Goal: Task Accomplishment & Management: Manage account settings

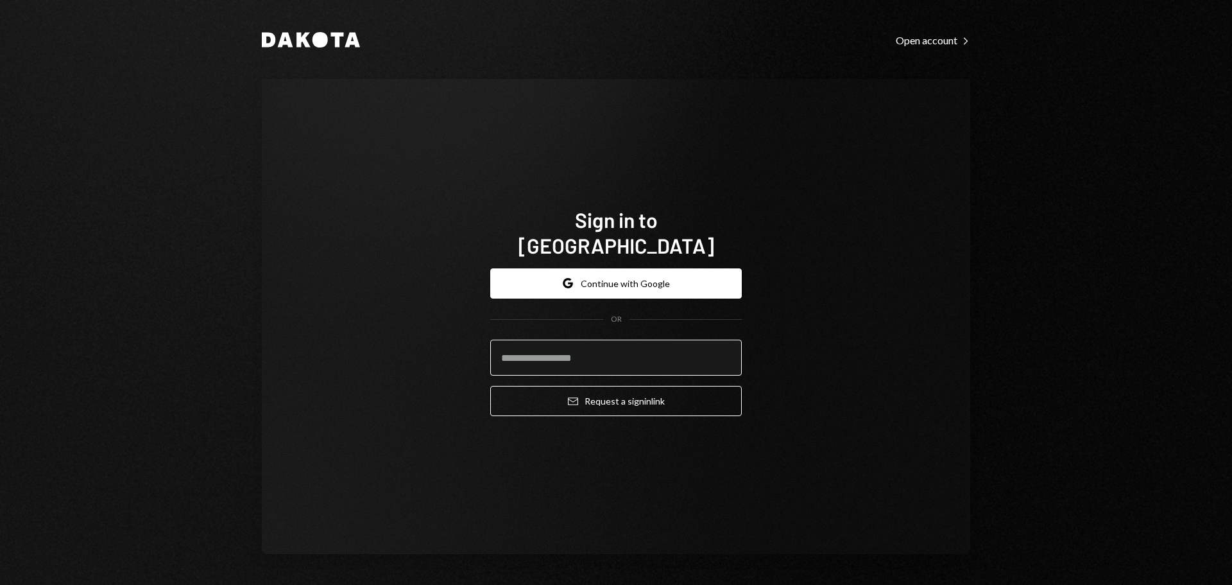
click at [572, 348] on input "email" at bounding box center [616, 357] width 252 height 36
type input "**********"
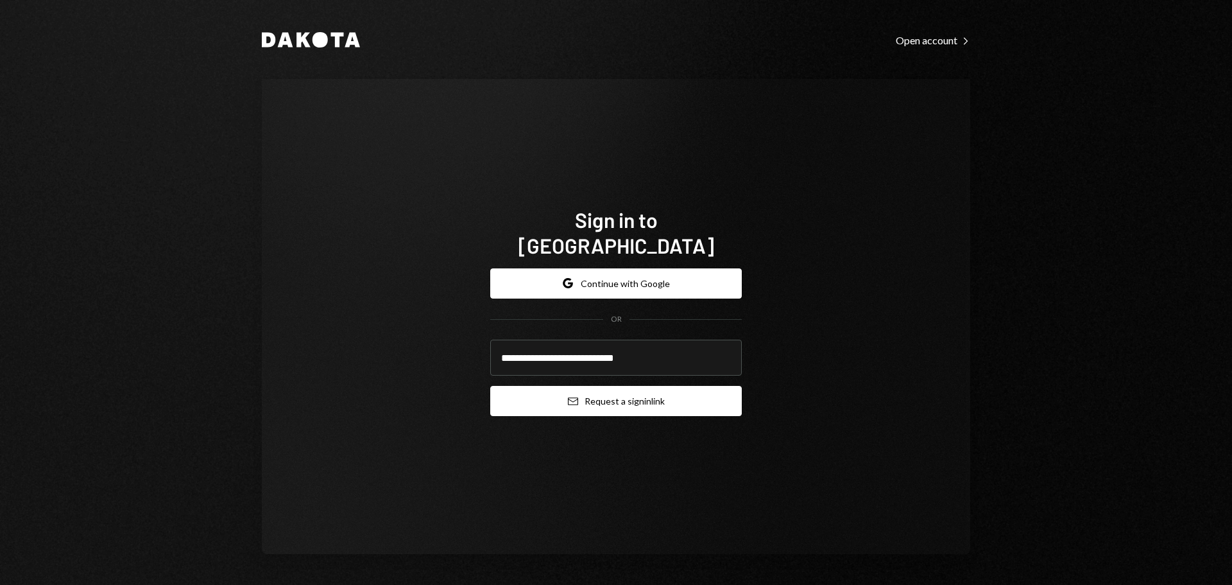
click at [611, 386] on button "Email Request a sign in link" at bounding box center [616, 401] width 252 height 30
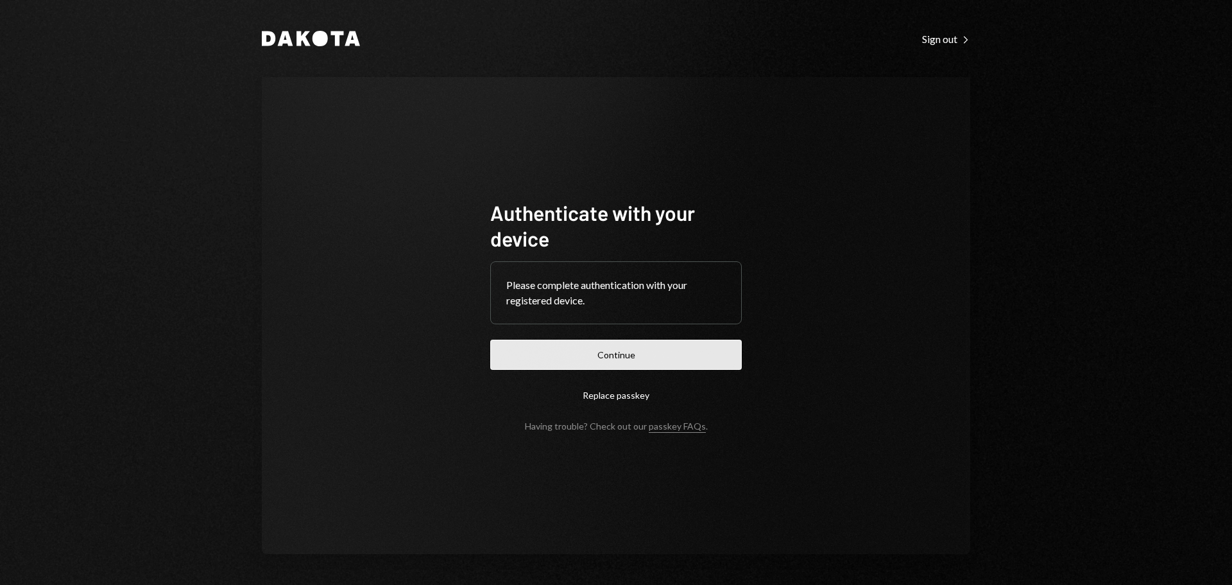
click at [588, 357] on button "Continue" at bounding box center [616, 354] width 252 height 30
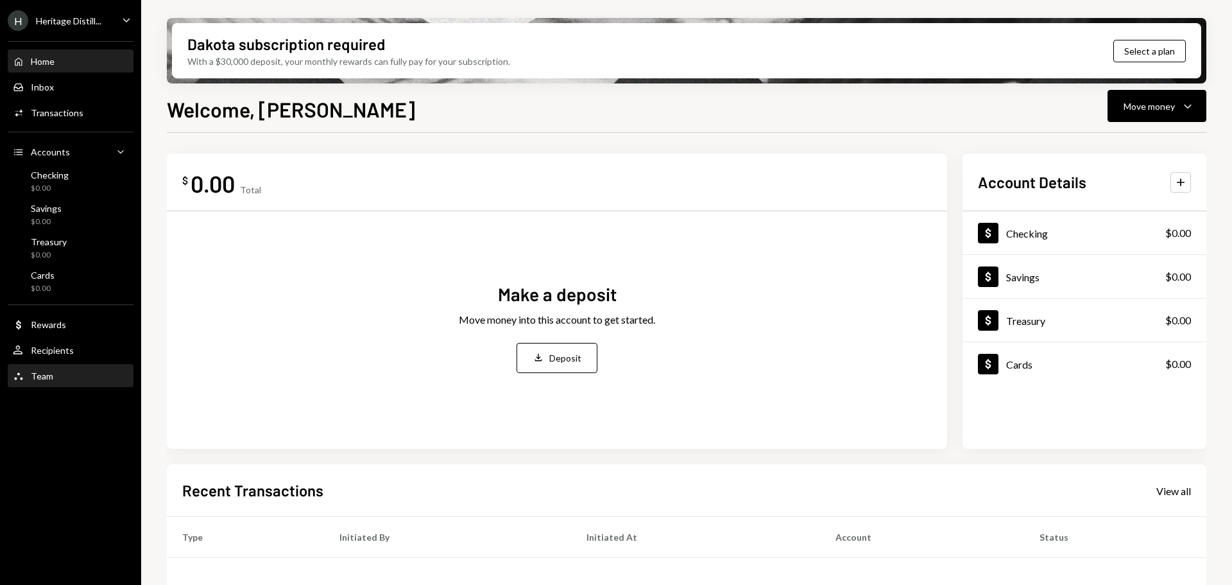
click at [37, 373] on div "Team" at bounding box center [42, 375] width 22 height 11
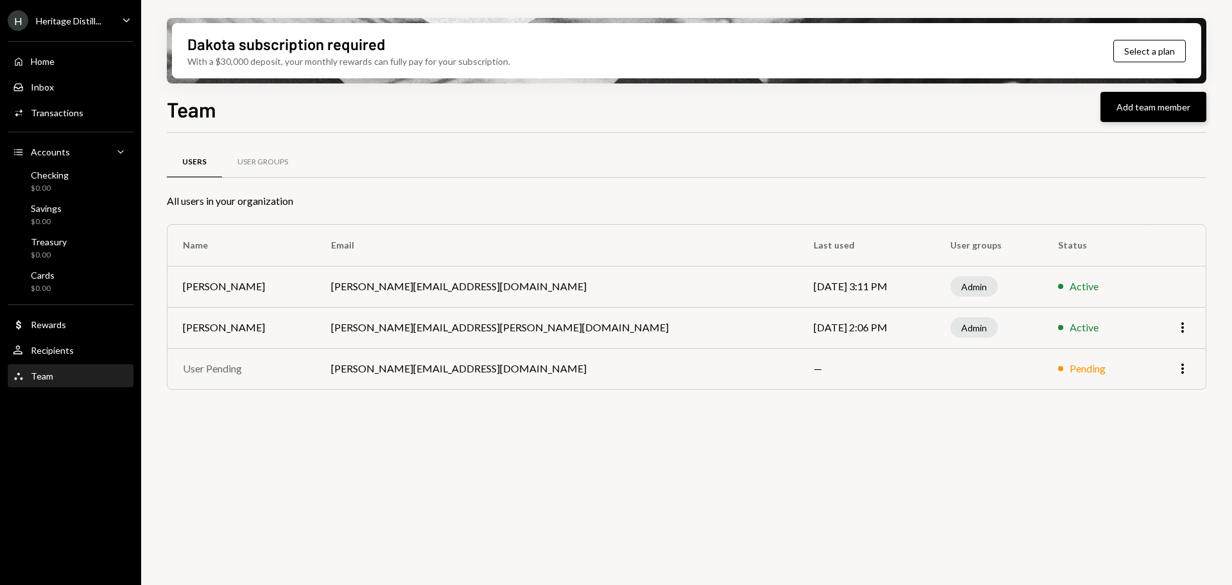
click at [1118, 97] on button "Add team member" at bounding box center [1153, 107] width 106 height 30
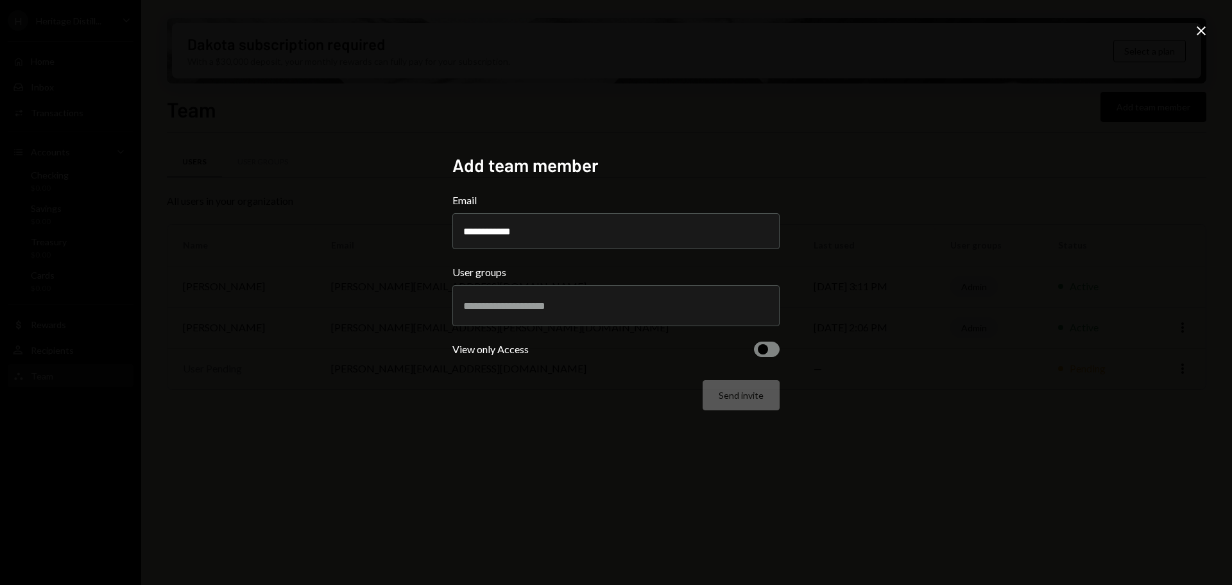
type input "**********"
click at [515, 311] on input "text" at bounding box center [615, 306] width 305 height 12
click at [848, 216] on div "**********" at bounding box center [616, 292] width 1232 height 585
click at [1202, 30] on icon at bounding box center [1201, 30] width 9 height 9
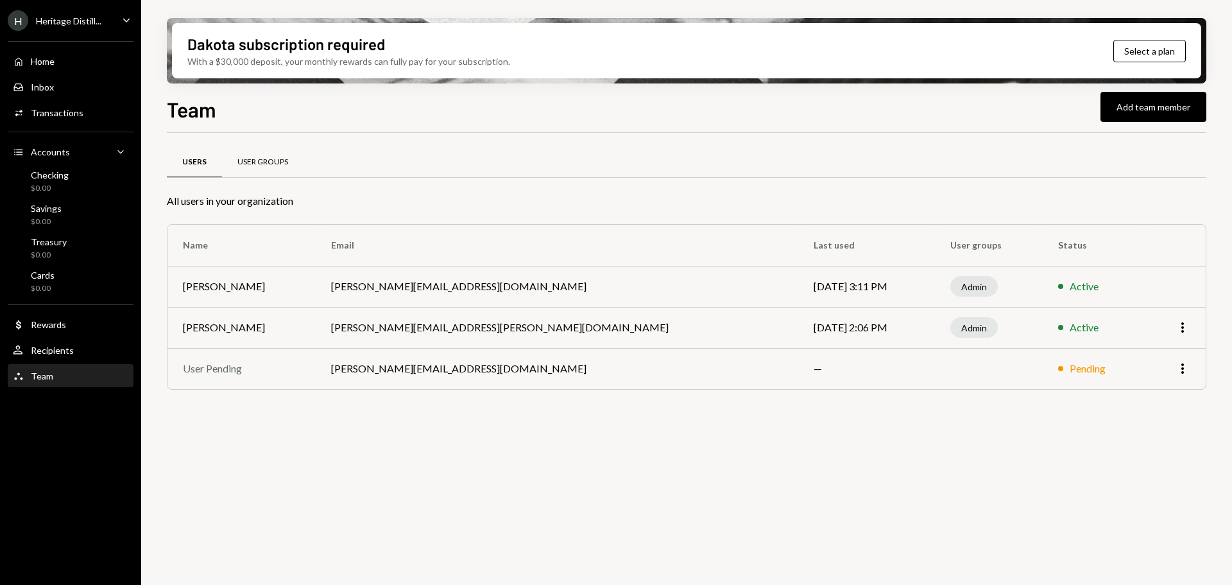
click at [253, 166] on div "User Groups" at bounding box center [262, 162] width 51 height 11
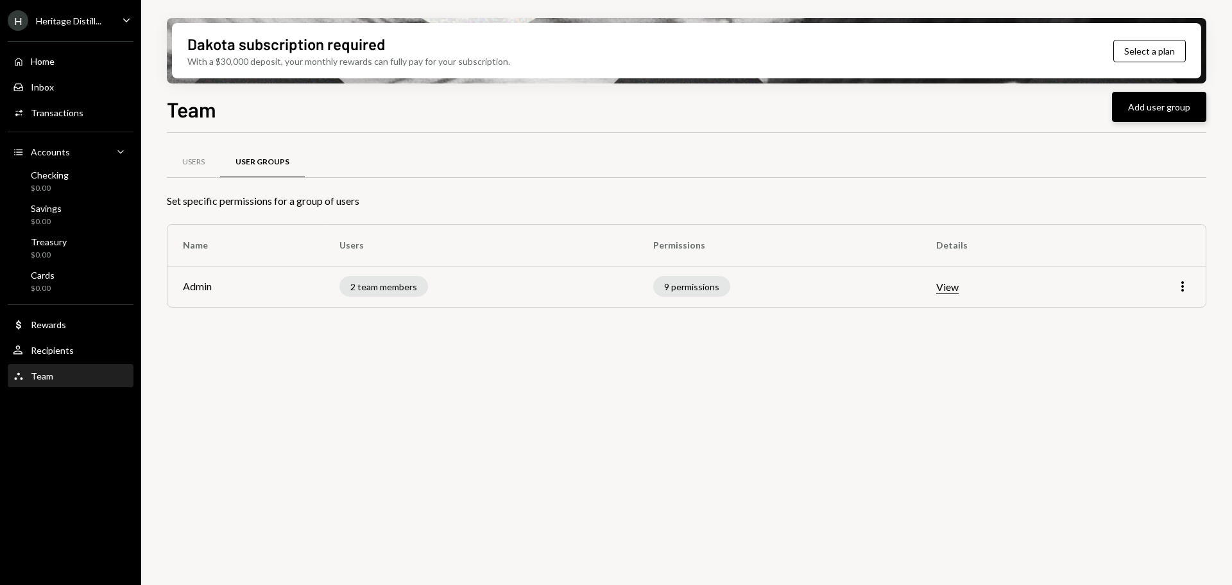
click at [1173, 103] on button "Add user group" at bounding box center [1159, 107] width 94 height 30
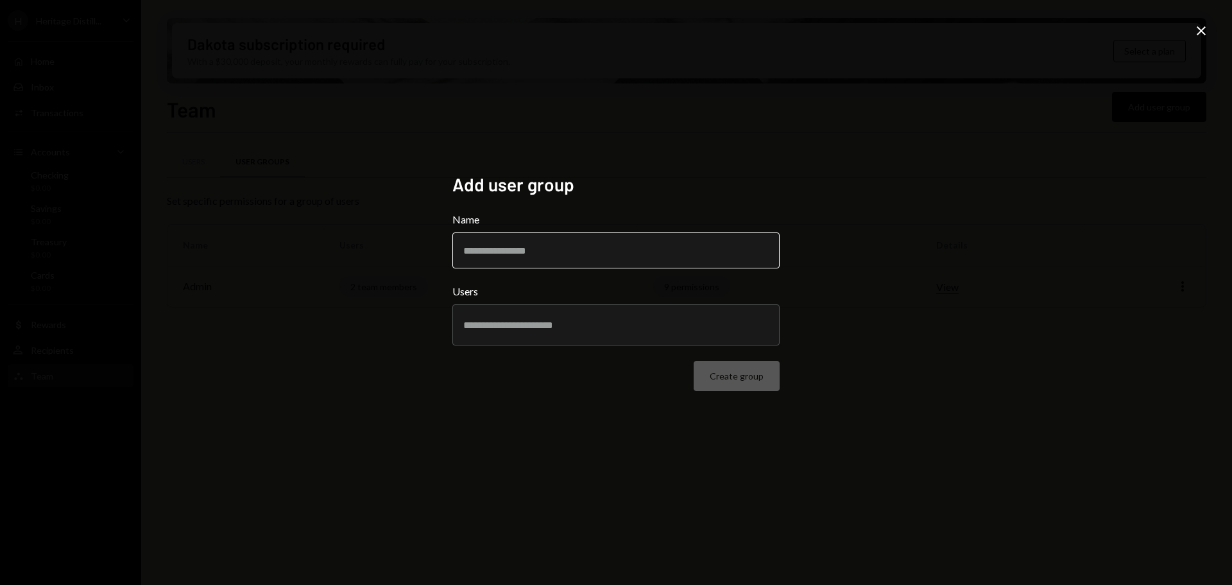
click at [558, 240] on input "Name" at bounding box center [615, 250] width 327 height 36
type input "*********"
click at [500, 323] on input "text" at bounding box center [615, 325] width 305 height 12
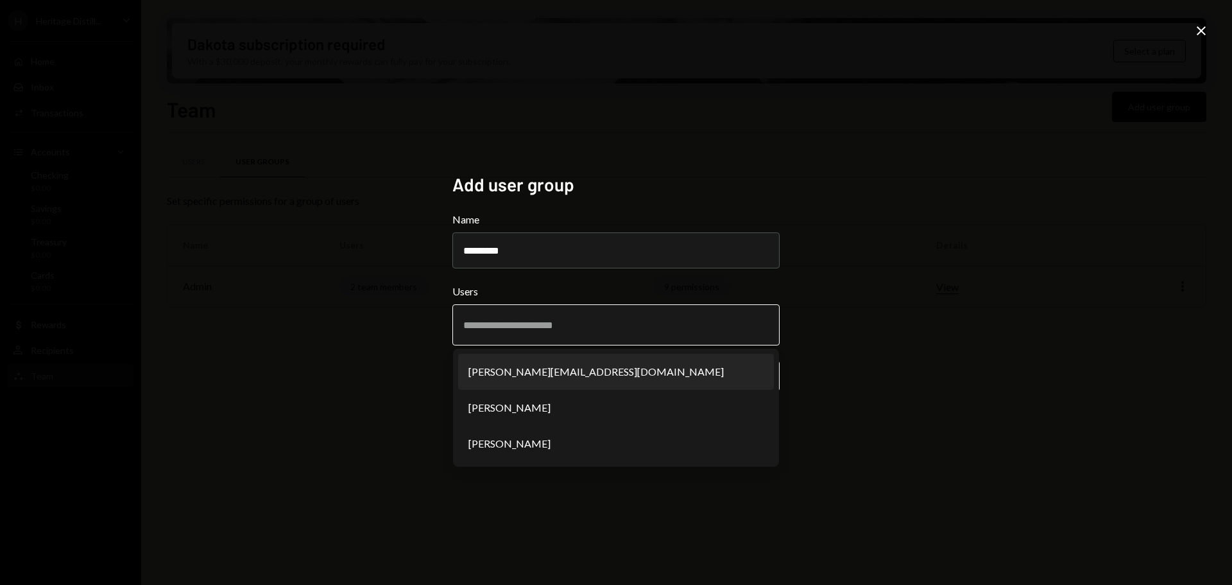
click at [500, 323] on input "text" at bounding box center [615, 325] width 305 height 12
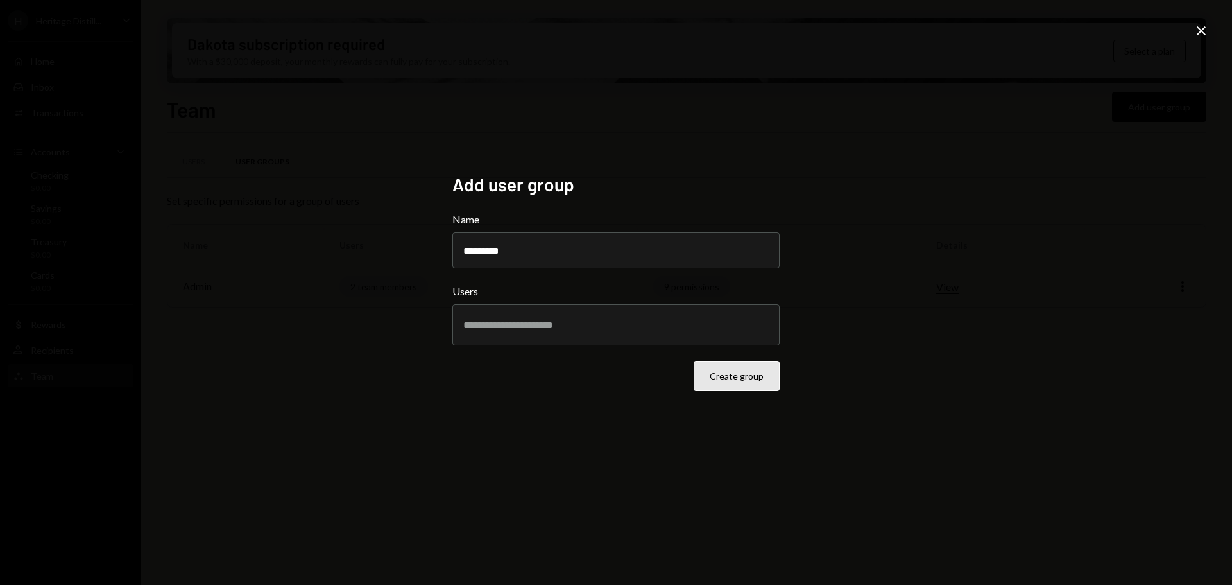
click at [750, 370] on button "Create group" at bounding box center [737, 376] width 86 height 30
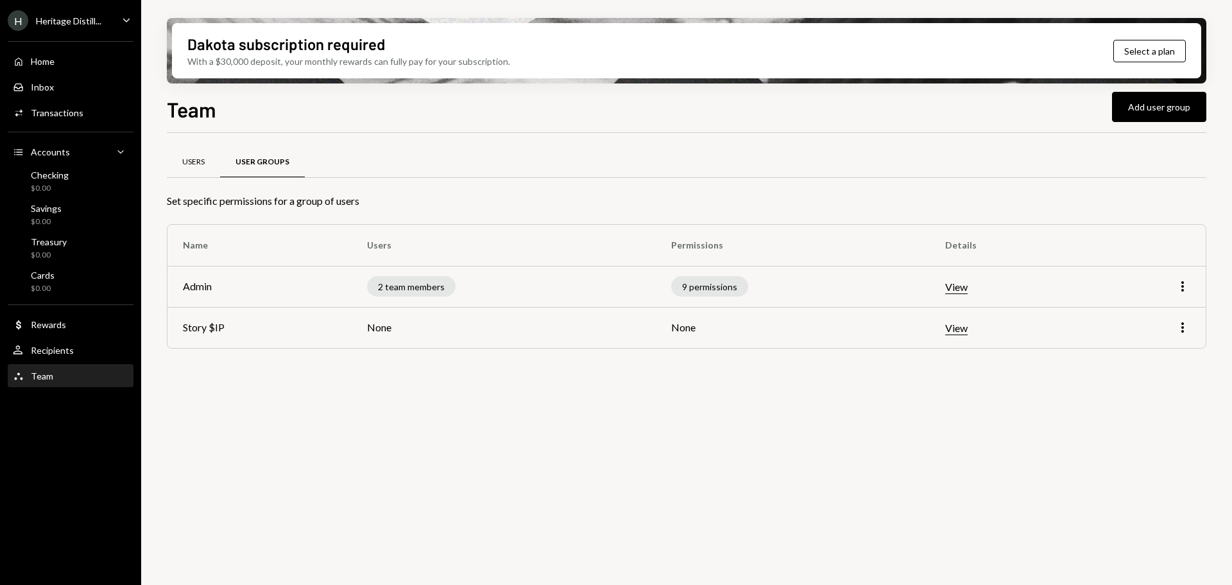
click at [197, 158] on div "Users" at bounding box center [193, 162] width 22 height 11
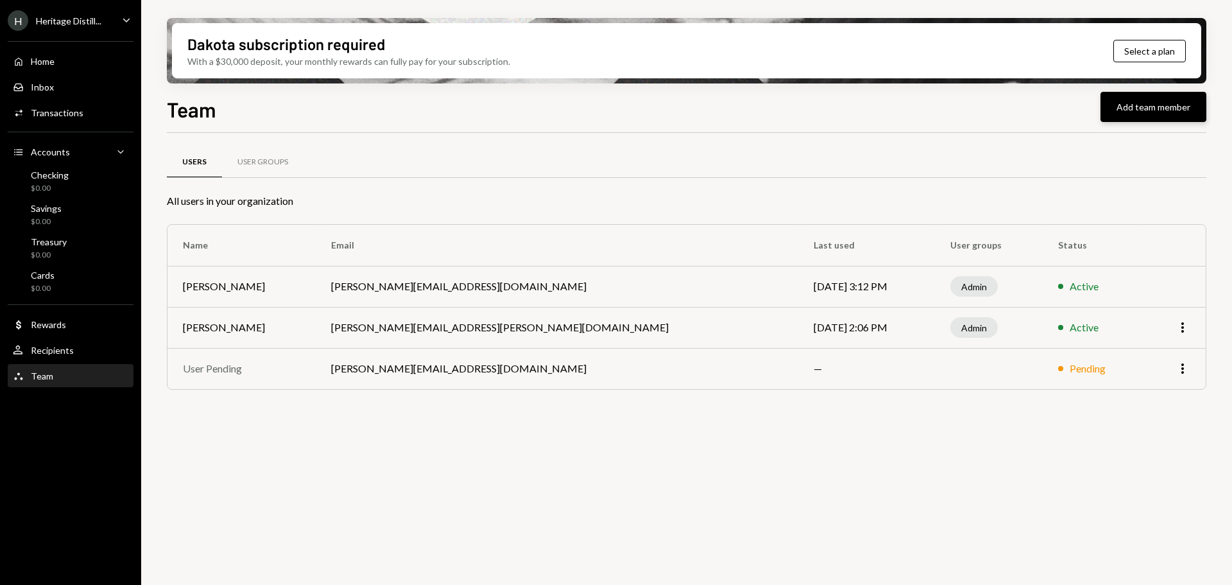
click at [1157, 101] on button "Add team member" at bounding box center [1153, 107] width 106 height 30
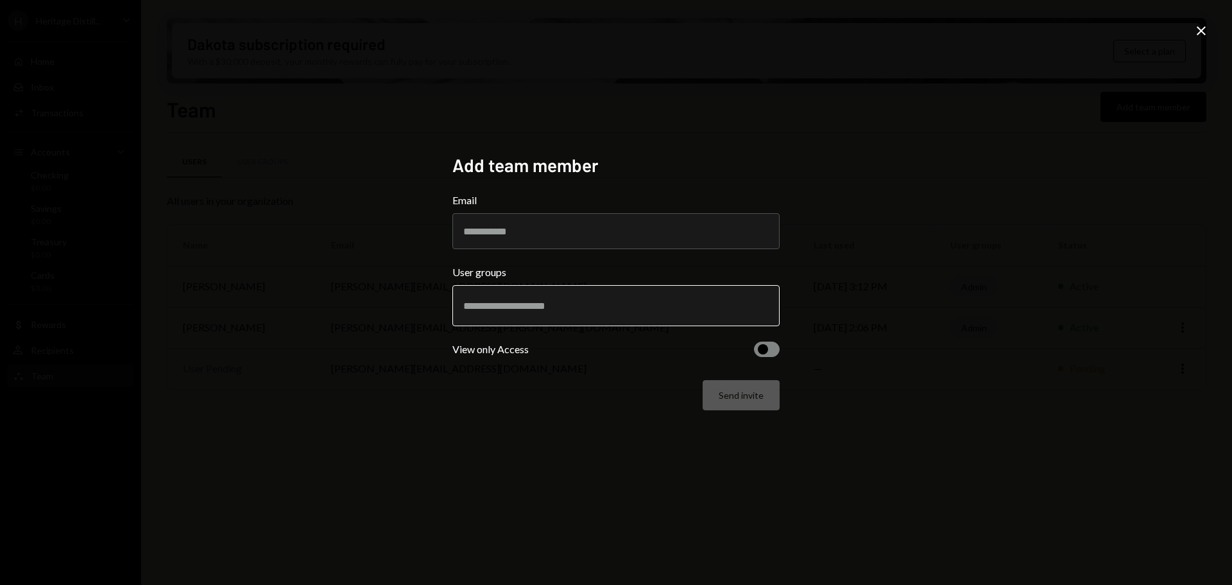
click at [542, 303] on input "text" at bounding box center [615, 306] width 305 height 12
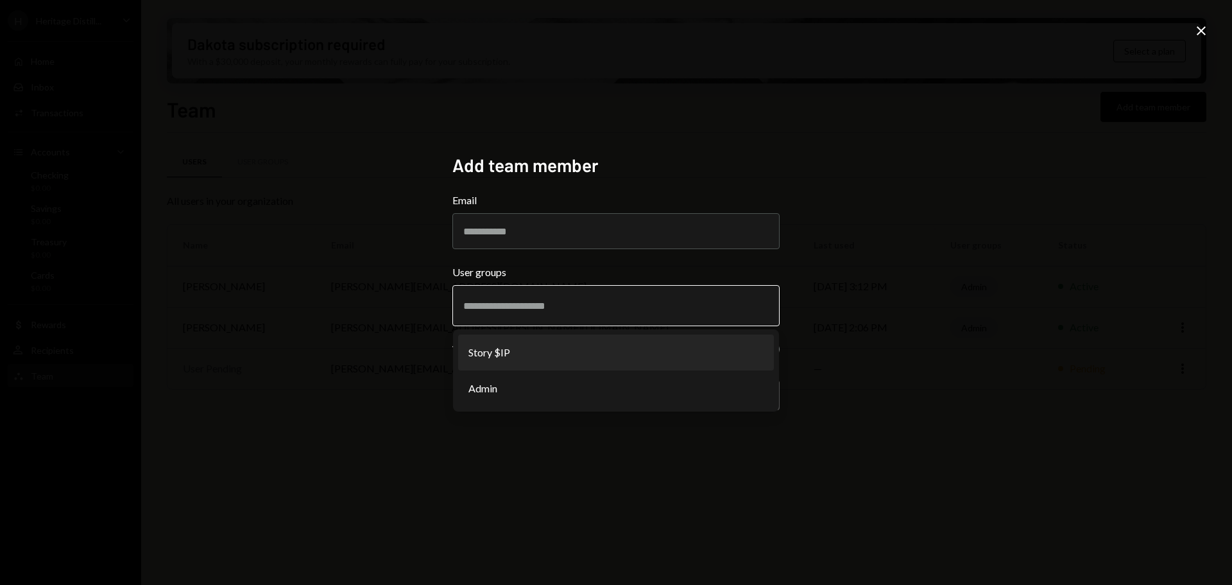
click at [499, 354] on li "Story $IP" at bounding box center [616, 352] width 316 height 36
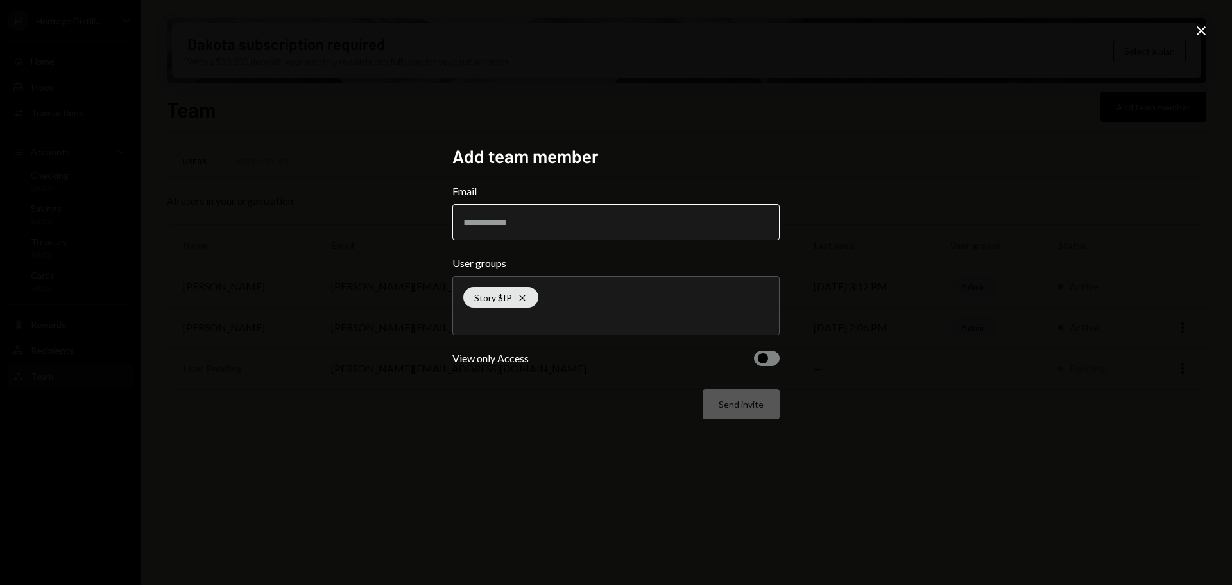
click at [507, 225] on input "Email" at bounding box center [615, 222] width 327 height 36
type input "**********"
click at [722, 400] on button "Send invite" at bounding box center [741, 404] width 77 height 30
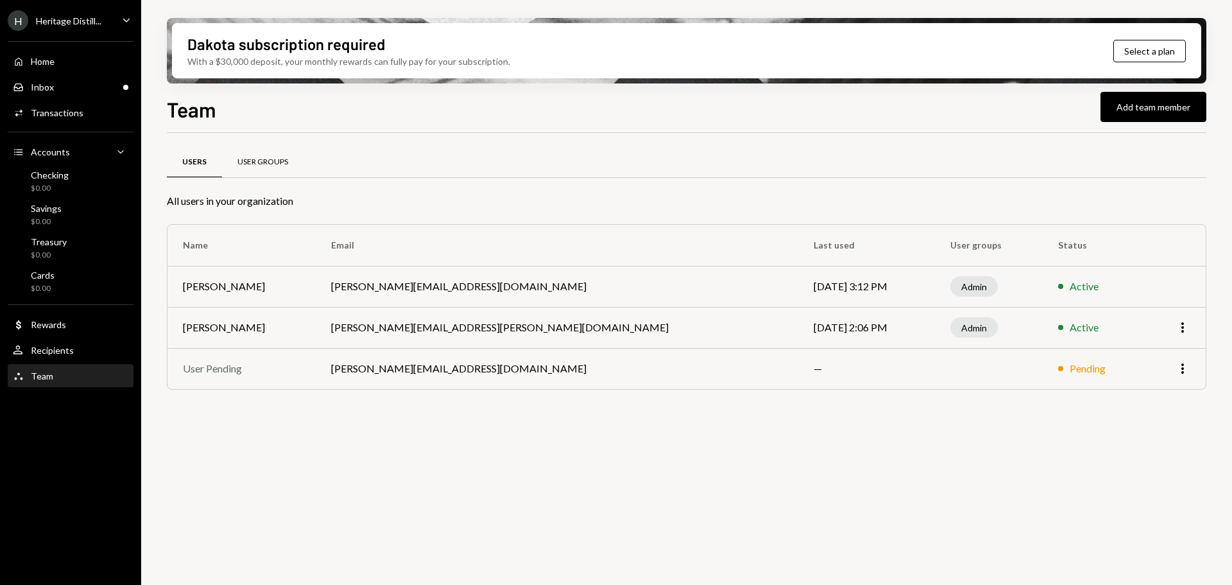
click at [267, 158] on div "User Groups" at bounding box center [262, 162] width 51 height 11
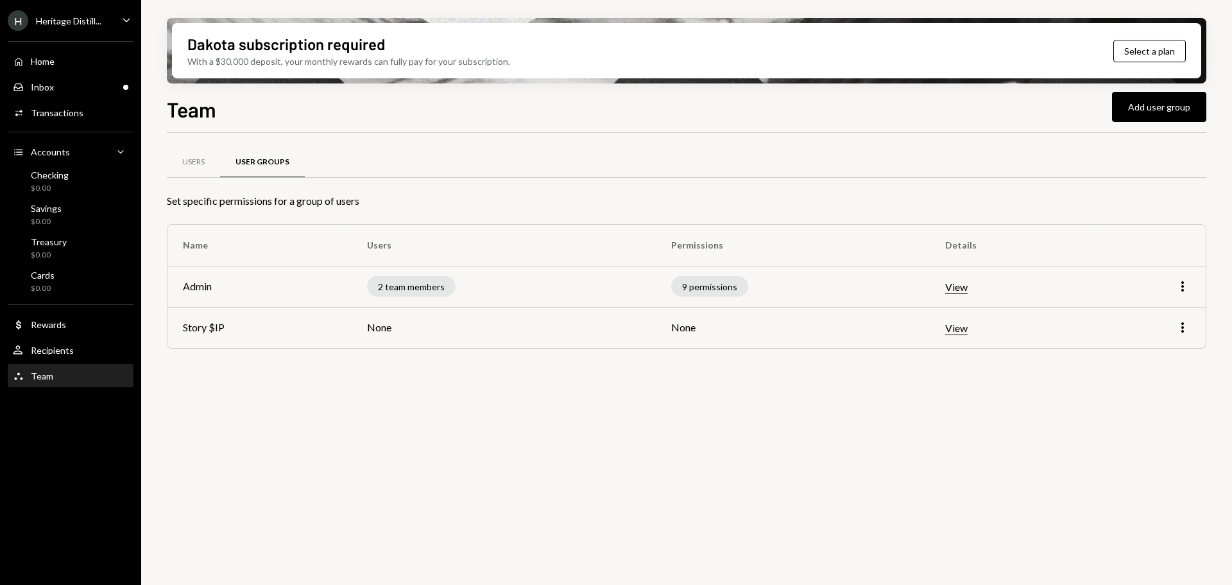
click at [957, 330] on button "View" at bounding box center [956, 327] width 22 height 13
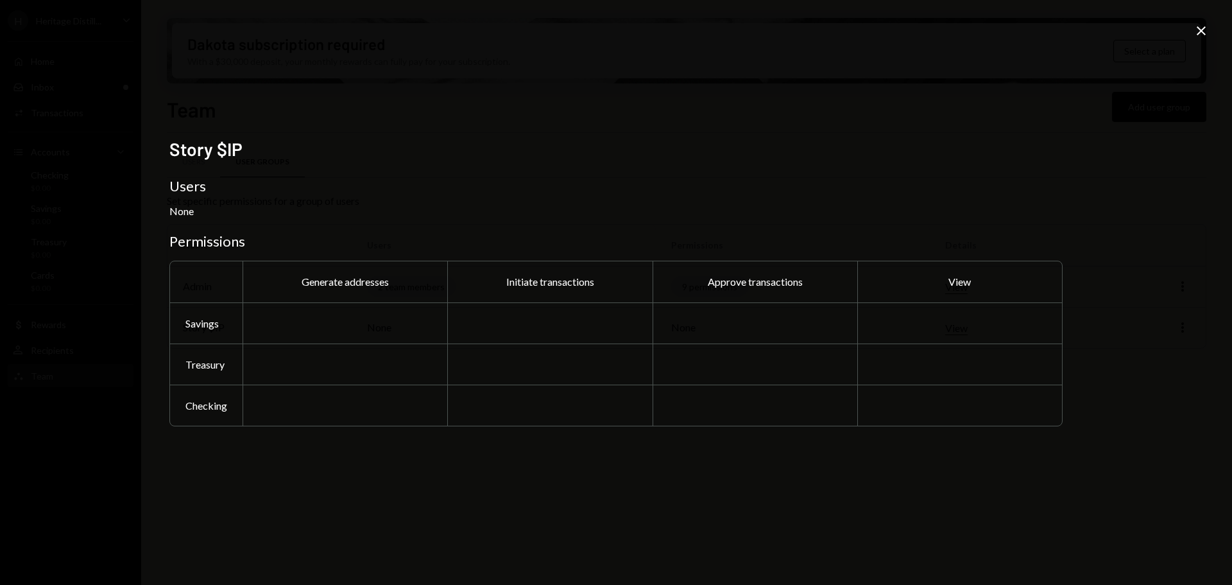
click at [1198, 28] on icon at bounding box center [1201, 30] width 9 height 9
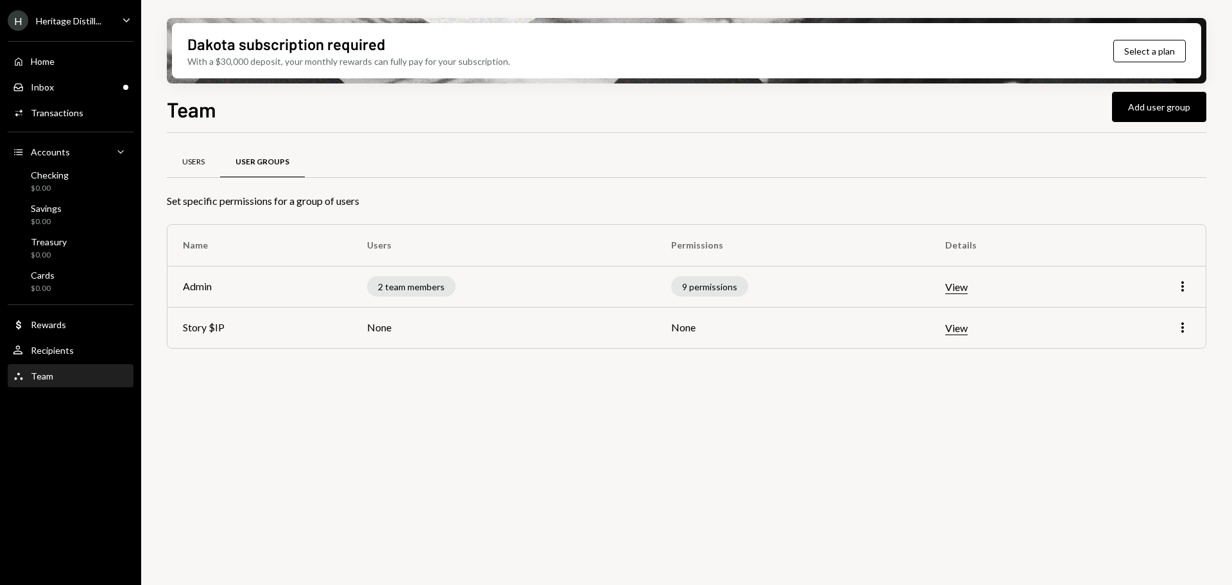
click at [199, 158] on div "Users" at bounding box center [193, 162] width 22 height 11
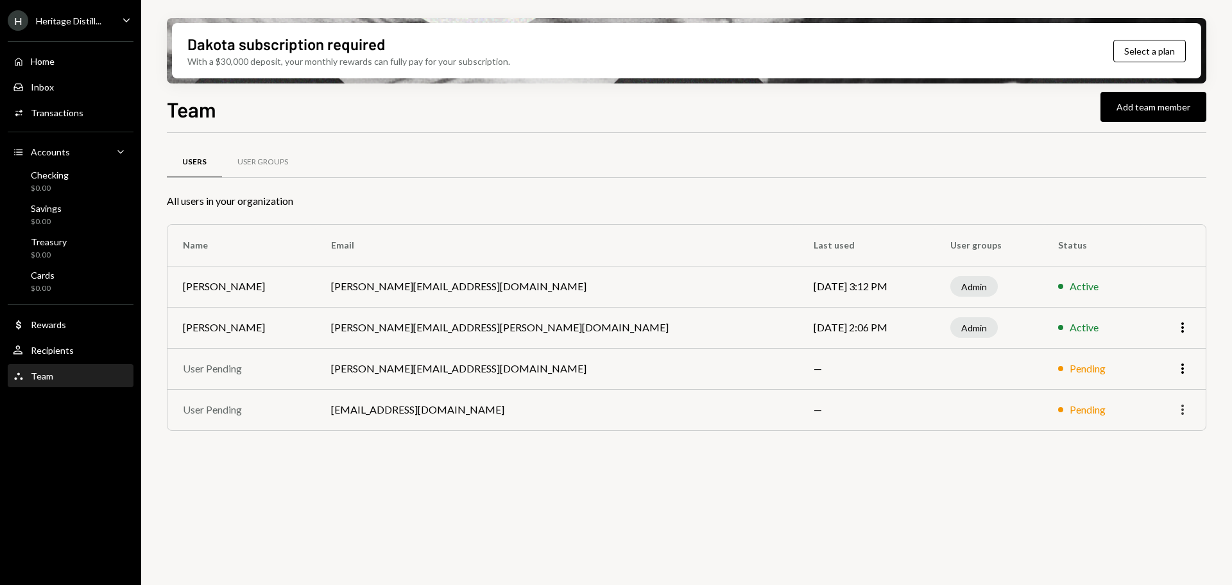
click at [1181, 404] on icon "More" at bounding box center [1182, 409] width 15 height 15
click at [835, 560] on div "Users User Groups All users in your organization Name Email Last used User grou…" at bounding box center [686, 366] width 1039 height 466
